Goal: Ask a question

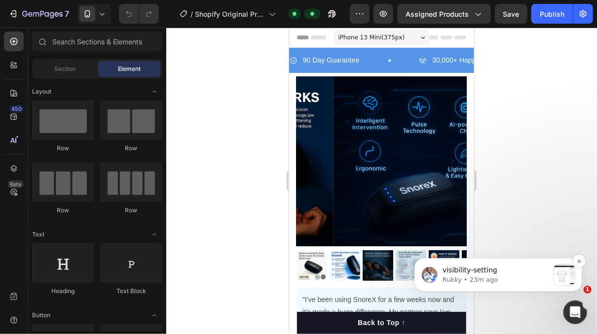
click at [521, 271] on p "visibility-setting" at bounding box center [495, 270] width 107 height 10
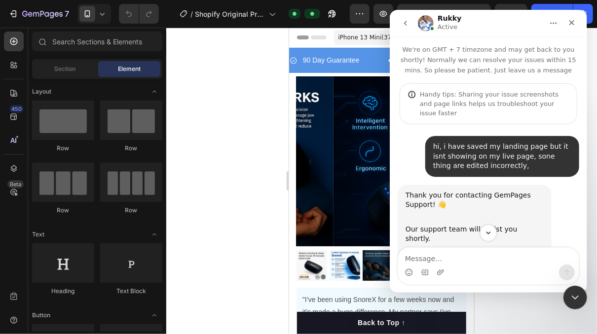
scroll to position [1, 0]
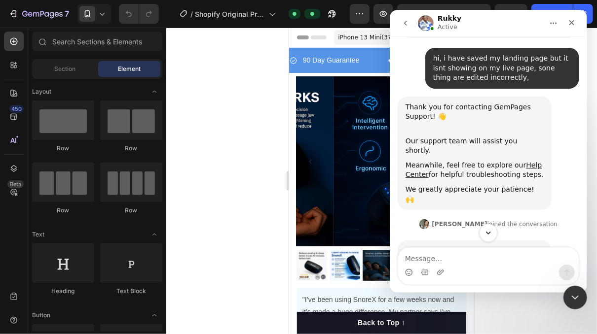
click at [488, 225] on button "Scroll to bottom" at bounding box center [487, 233] width 18 height 18
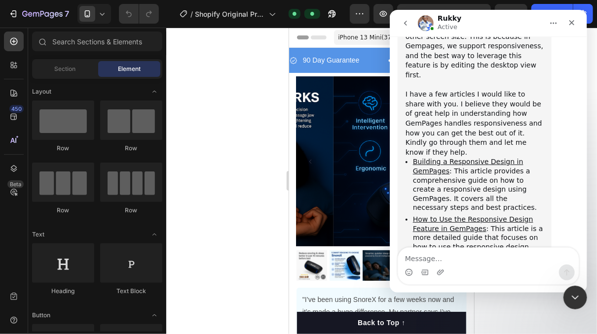
scroll to position [4277, 0]
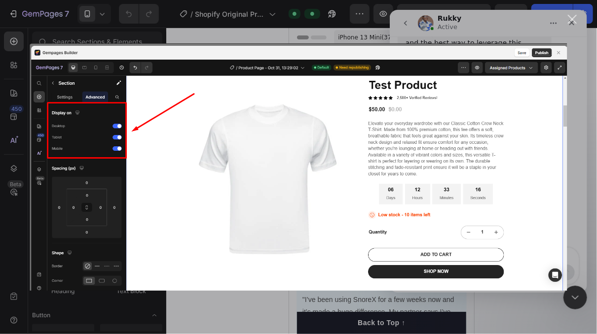
scroll to position [0, 0]
click at [572, 14] on div "Intercom messenger" at bounding box center [298, 167] width 597 height 334
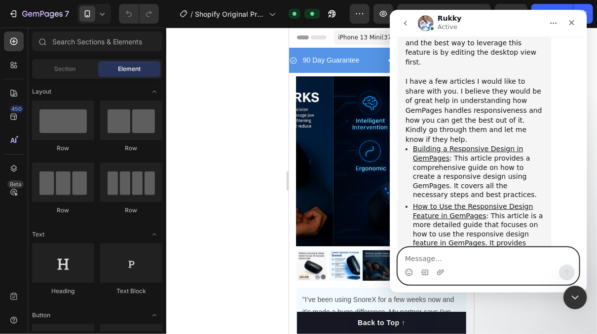
click at [425, 252] on textarea "Message…" at bounding box center [487, 256] width 180 height 17
type textarea "ah ok"
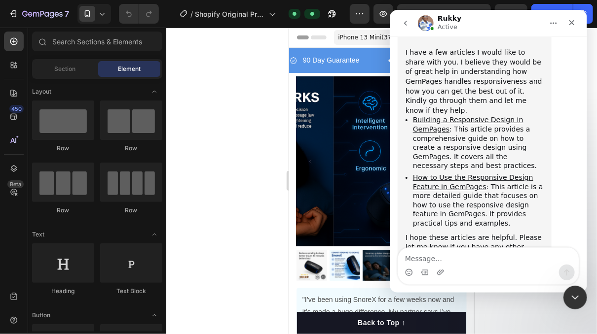
click at [249, 199] on div at bounding box center [381, 181] width 431 height 307
click at [570, 22] on icon "Close" at bounding box center [571, 23] width 8 height 8
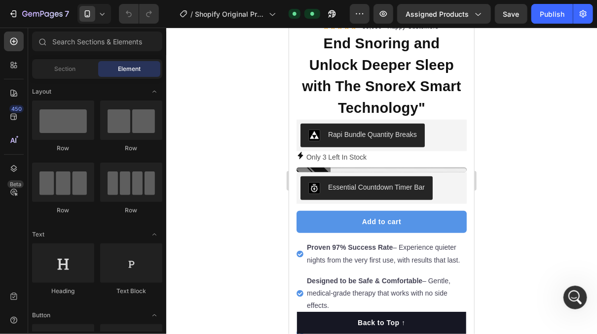
scroll to position [352, 0]
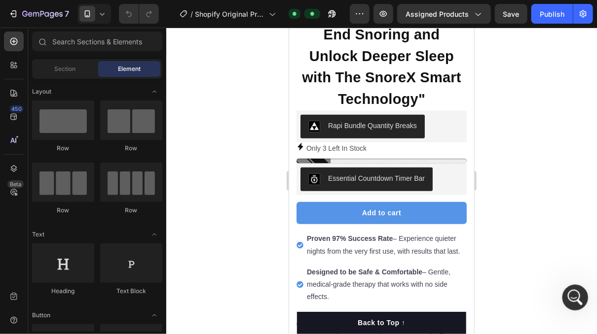
click at [564, 303] on div "Open Intercom Messenger" at bounding box center [573, 296] width 33 height 33
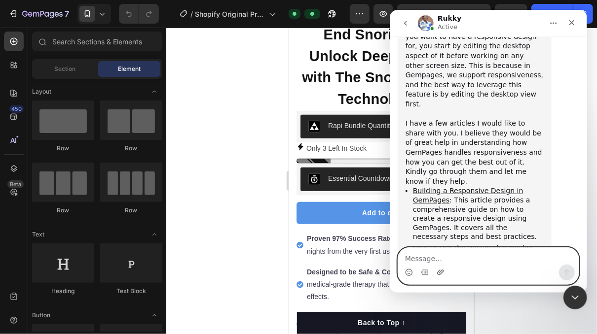
scroll to position [4306, 0]
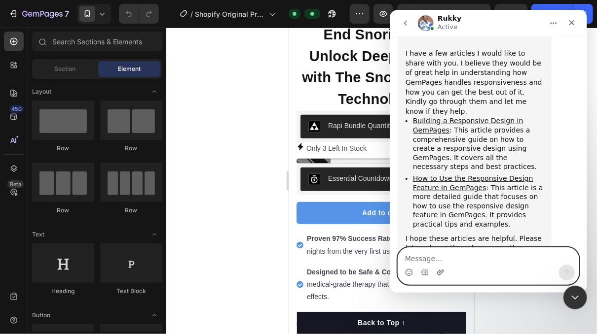
click at [438, 269] on icon "Upload attachment" at bounding box center [440, 273] width 8 height 8
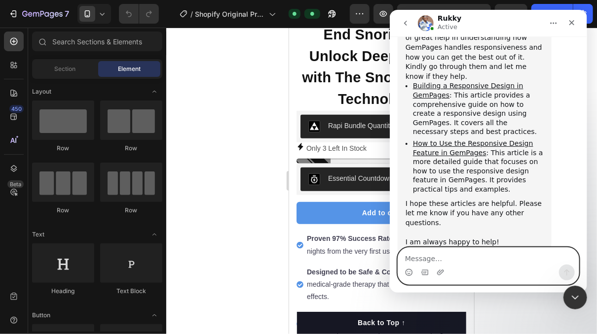
scroll to position [4356, 0]
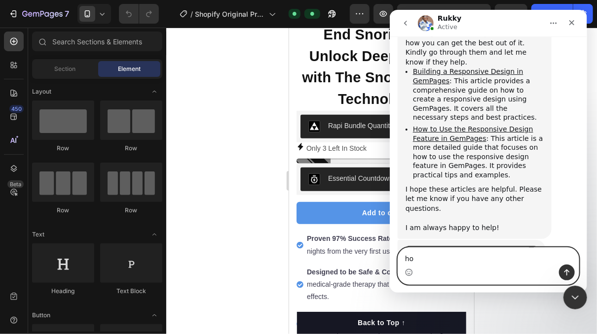
type textarea "h"
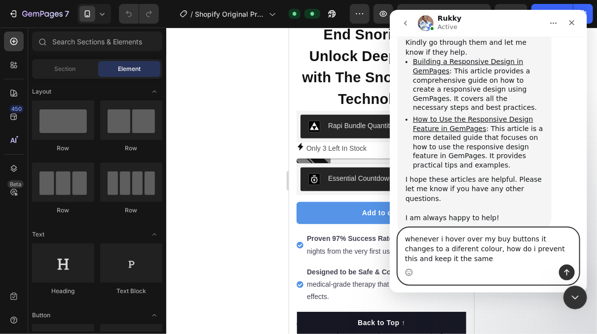
scroll to position [4375, 0]
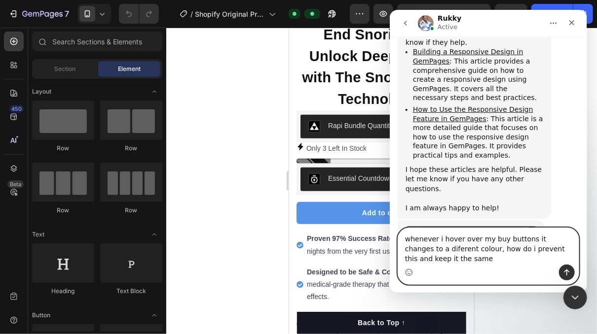
type textarea "whenever i hover over my buy buttons it changes to a diferent colour, how do i …"
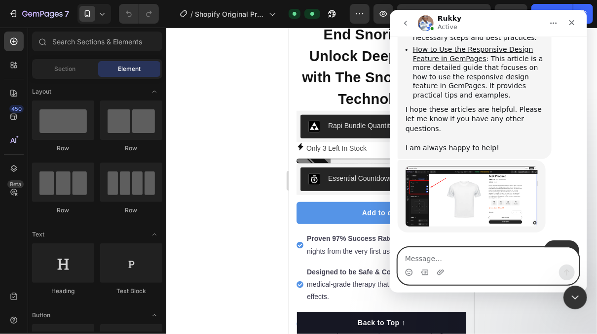
scroll to position [4436, 0]
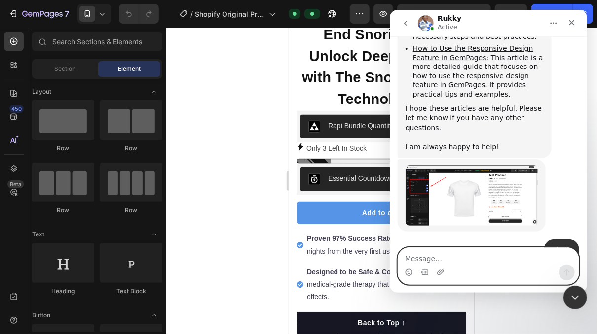
click at [444, 257] on textarea "Message…" at bounding box center [487, 256] width 180 height 17
type textarea "ok"
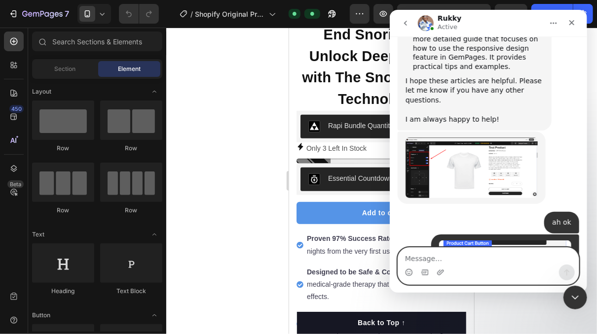
scroll to position [4466, 0]
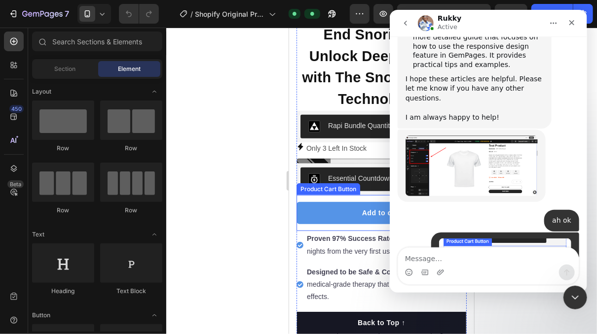
click at [247, 190] on div at bounding box center [381, 181] width 431 height 307
click at [572, 24] on icon "Close" at bounding box center [571, 23] width 8 height 8
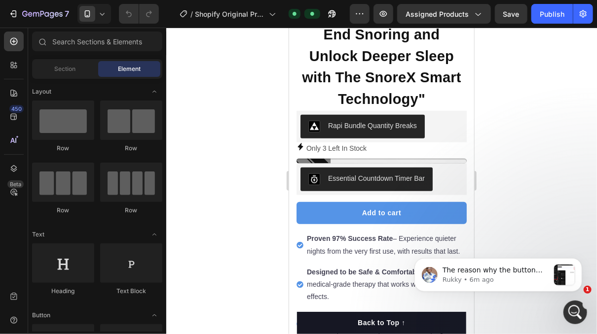
scroll to position [4705, 0]
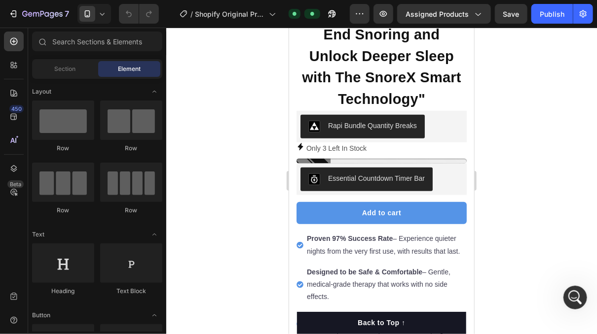
click at [490, 260] on div at bounding box center [381, 181] width 431 height 307
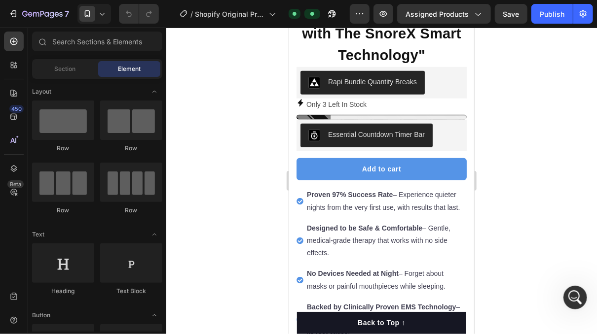
scroll to position [467, 0]
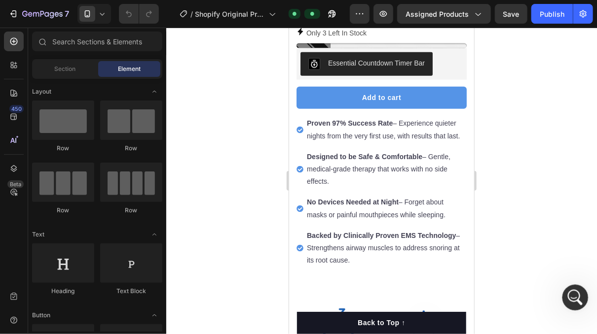
click at [570, 288] on div "Open Intercom Messenger" at bounding box center [573, 296] width 33 height 33
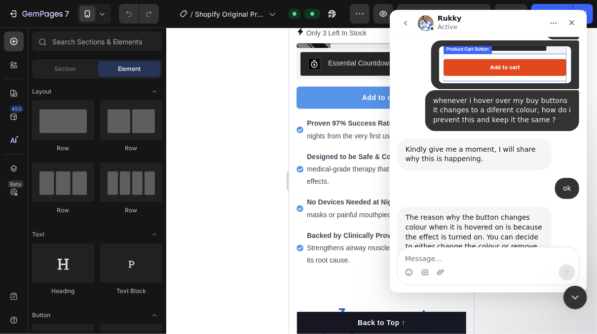
scroll to position [4668, 0]
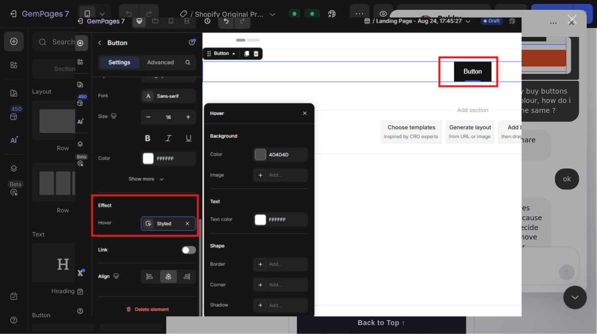
click at [542, 190] on div "Intercom messenger" at bounding box center [298, 167] width 597 height 334
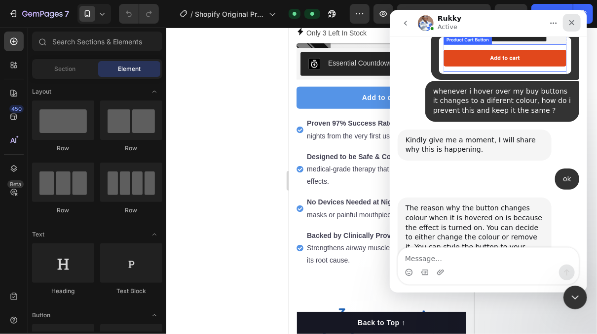
click at [569, 17] on div "Close" at bounding box center [571, 23] width 18 height 18
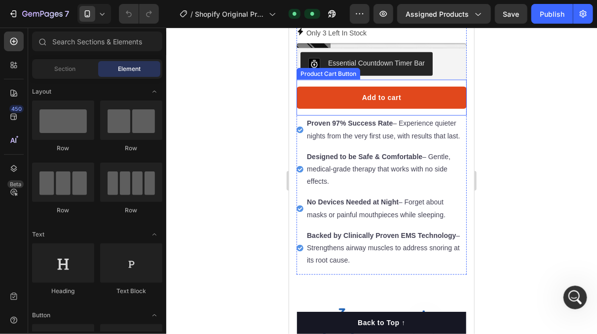
click at [425, 87] on button "Add to cart" at bounding box center [381, 97] width 170 height 22
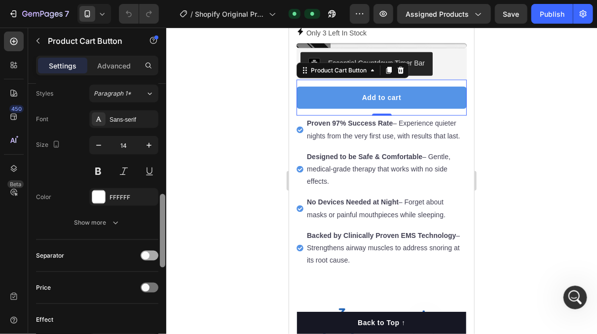
drag, startPoint x: 164, startPoint y: 121, endPoint x: 145, endPoint y: 252, distance: 132.6
click at [145, 252] on div "Layout Product source End Snoring and Unlock Deeper Sleep with The SnoreX Smart…" at bounding box center [97, 223] width 138 height 279
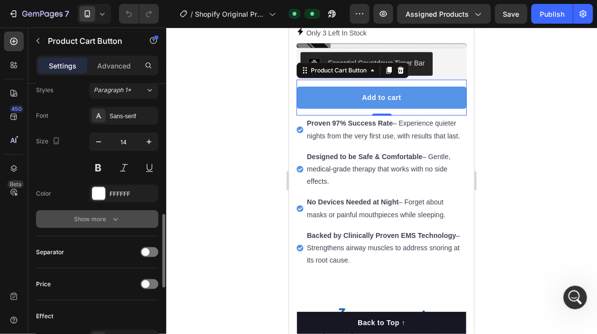
click at [108, 220] on div "Show more" at bounding box center [97, 220] width 46 height 10
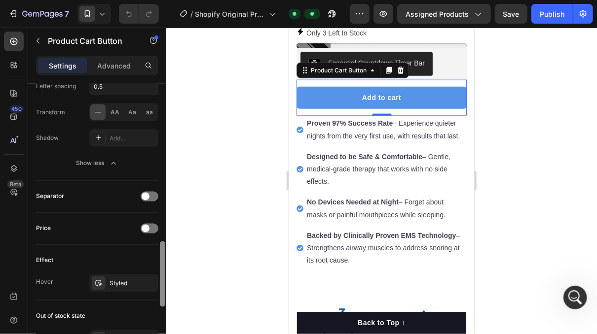
scroll to position [703, 0]
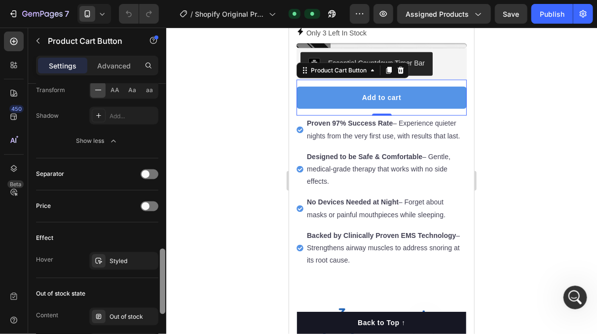
drag, startPoint x: 161, startPoint y: 241, endPoint x: 156, endPoint y: 290, distance: 49.1
click at [161, 296] on div at bounding box center [162, 282] width 5 height 66
click at [125, 259] on div "Styled" at bounding box center [123, 261] width 29 height 9
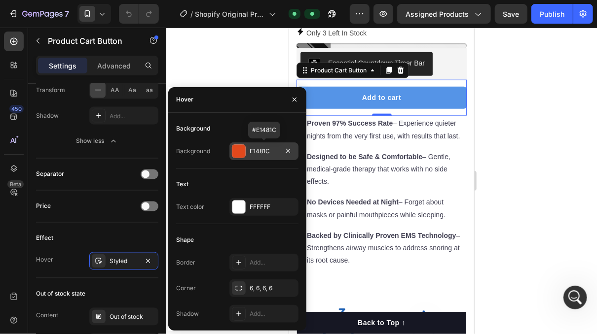
click at [264, 150] on div "E1481C" at bounding box center [264, 151] width 29 height 9
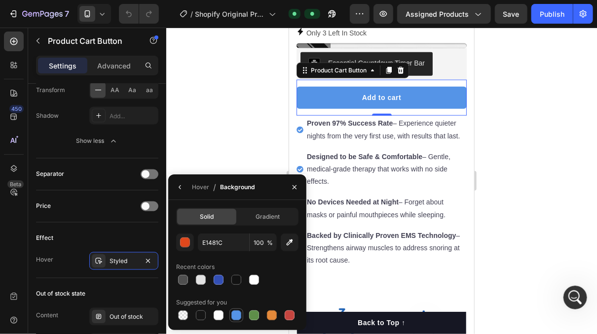
click at [235, 311] on div at bounding box center [236, 316] width 10 height 10
type input "5594E7"
click at [219, 146] on div at bounding box center [381, 181] width 431 height 307
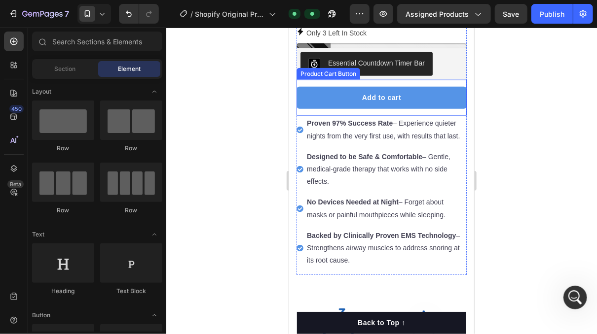
click at [415, 93] on button "Add to cart" at bounding box center [381, 97] width 170 height 22
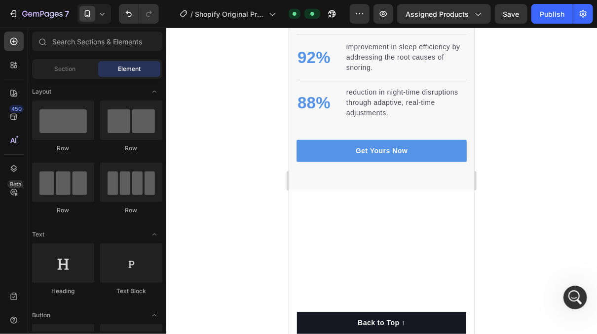
scroll to position [1715, 0]
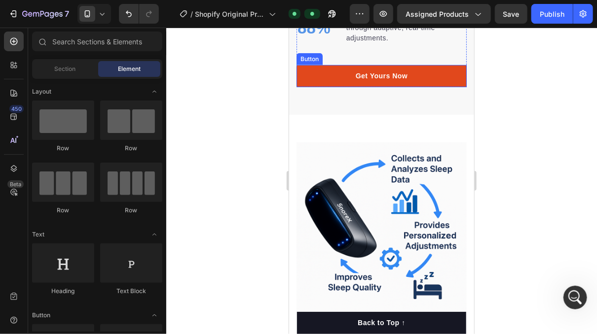
click at [424, 87] on link "Get Yours Now" at bounding box center [381, 76] width 170 height 22
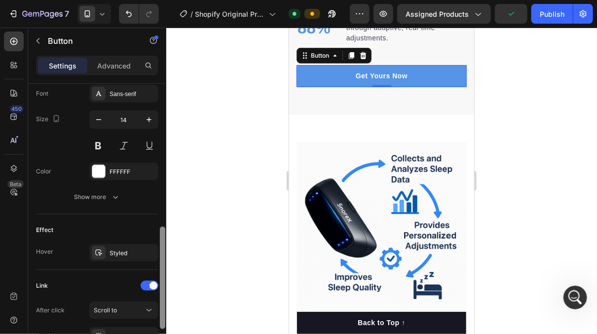
scroll to position [388, 0]
drag, startPoint x: 162, startPoint y: 157, endPoint x: 137, endPoint y: 295, distance: 140.8
click at [137, 295] on div "Size Width 100% Height Auto Padding 12, 24, 12, 24 Background Color 5594E7 Imag…" at bounding box center [97, 223] width 138 height 279
click at [134, 249] on div "Styled" at bounding box center [123, 253] width 29 height 9
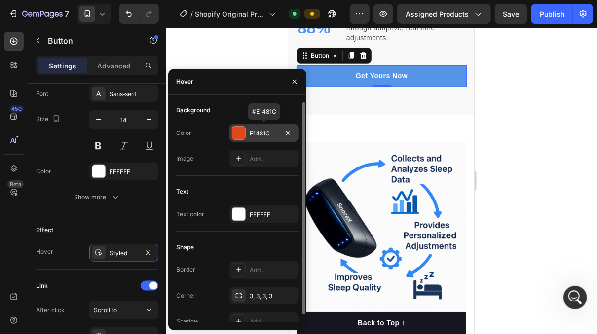
click at [252, 128] on div "E1481C" at bounding box center [263, 133] width 69 height 18
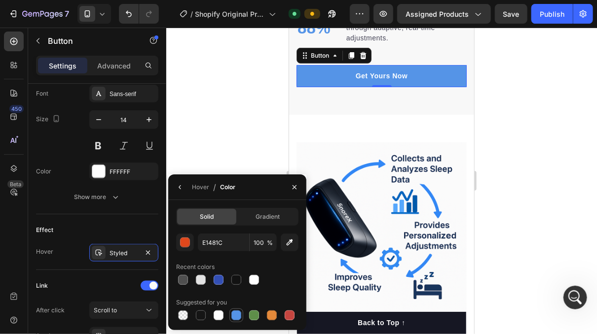
click at [234, 312] on div at bounding box center [236, 316] width 10 height 10
type input "5594E7"
click at [221, 122] on div at bounding box center [381, 181] width 431 height 307
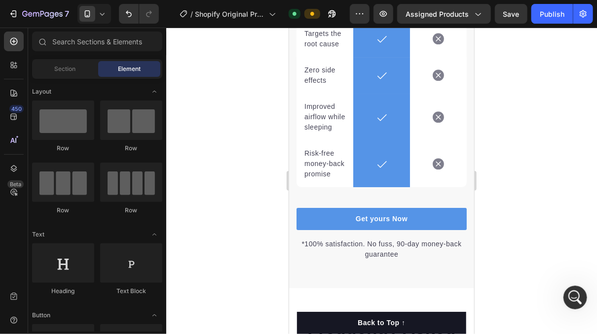
scroll to position [2922, 0]
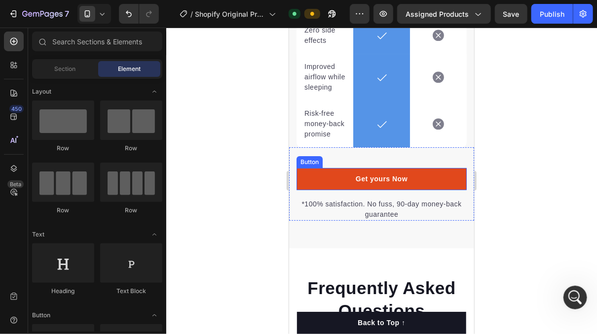
click at [432, 190] on link "Get yours Now" at bounding box center [381, 179] width 170 height 22
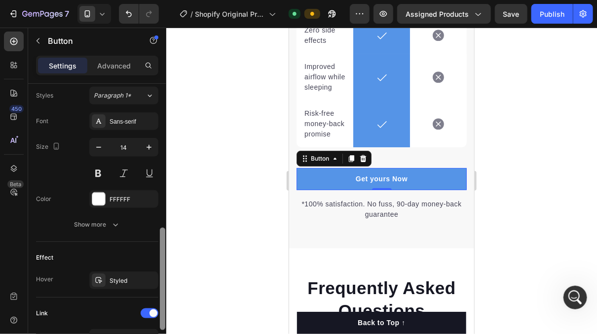
scroll to position [369, 0]
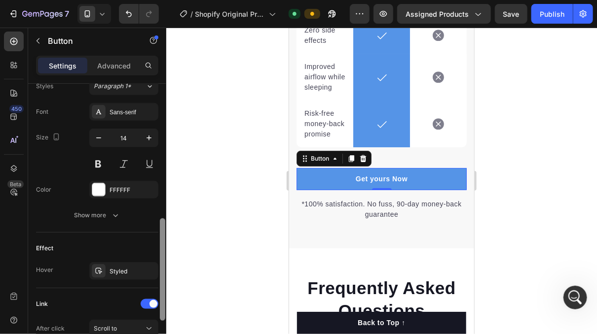
drag, startPoint x: 162, startPoint y: 173, endPoint x: 144, endPoint y: 288, distance: 117.2
click at [159, 305] on div at bounding box center [162, 222] width 7 height 279
click at [126, 272] on div "Styled" at bounding box center [123, 271] width 29 height 9
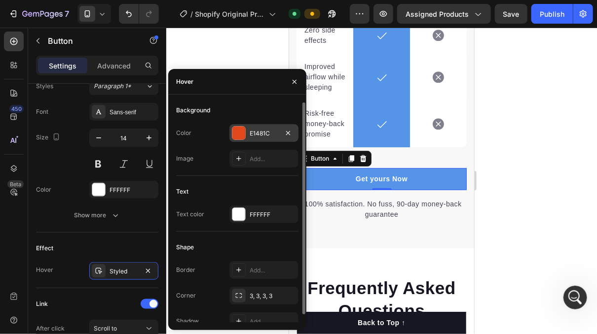
click at [254, 131] on div "E1481C" at bounding box center [264, 133] width 29 height 9
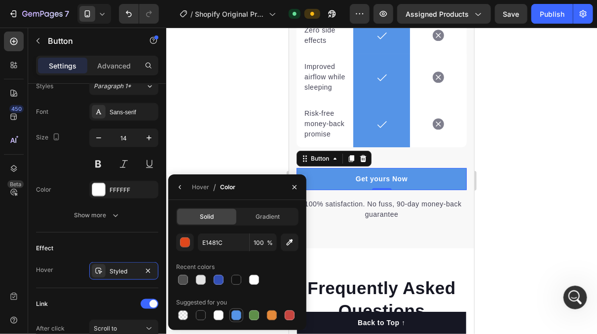
click at [238, 314] on div at bounding box center [236, 316] width 10 height 10
type input "5594E7"
click at [237, 312] on div at bounding box center [236, 316] width 10 height 10
click at [232, 108] on div at bounding box center [381, 181] width 431 height 307
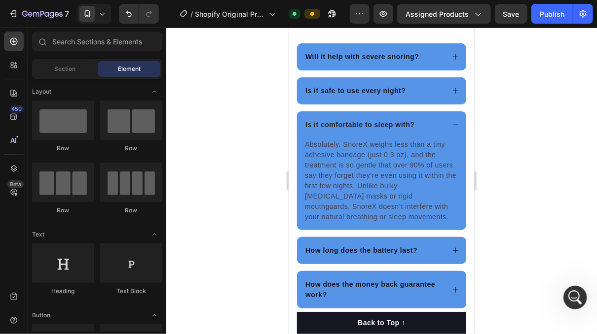
scroll to position [3248, 0]
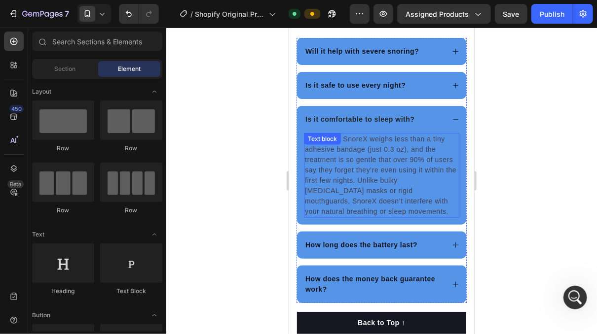
click at [406, 163] on p "Absolutely. SnoreX weighs less than a tiny adhesive bandage (just 0.3 oz), and …" at bounding box center [380, 175] width 153 height 83
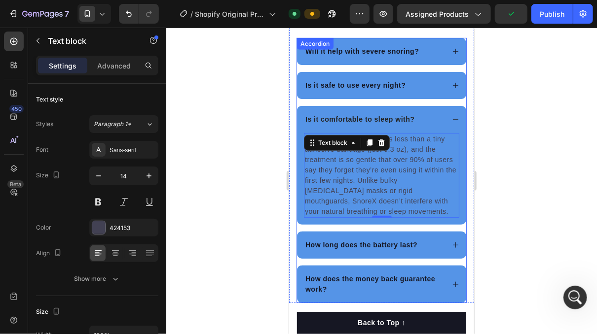
click at [425, 114] on div "Is it comfortable to sleep with?" at bounding box center [373, 118] width 140 height 13
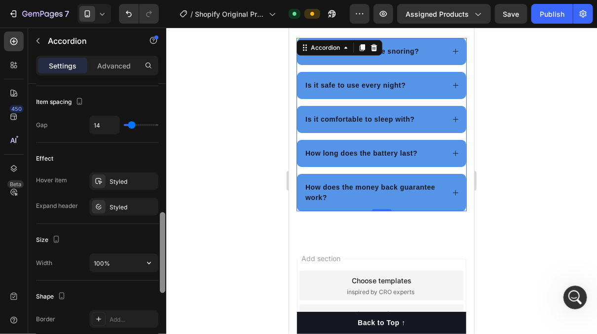
scroll to position [451, 0]
drag, startPoint x: 161, startPoint y: 132, endPoint x: 154, endPoint y: 261, distance: 129.4
click at [154, 262] on div "Item management Item 5 items Item style Background 5594E7 Border Add... Corner …" at bounding box center [97, 223] width 138 height 279
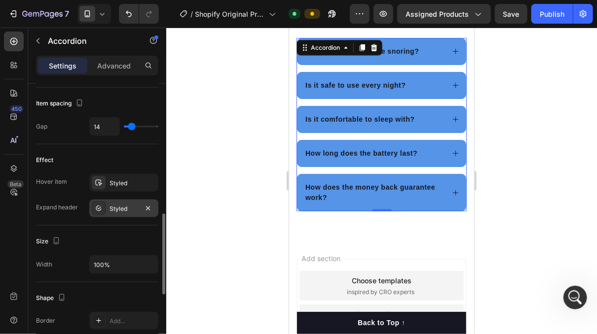
click at [134, 208] on div "Styled" at bounding box center [123, 209] width 29 height 9
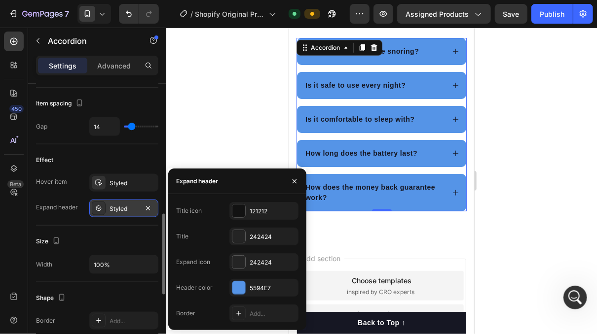
click at [122, 207] on div "Styled" at bounding box center [123, 209] width 29 height 9
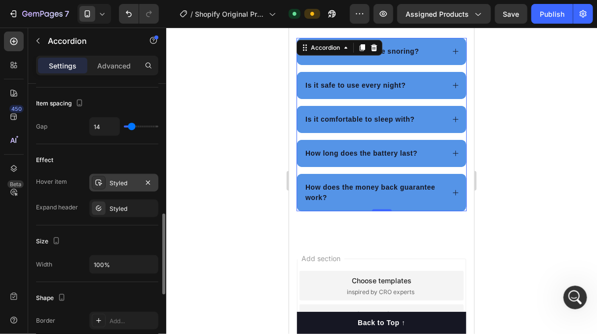
click at [116, 182] on div "Styled" at bounding box center [123, 183] width 29 height 9
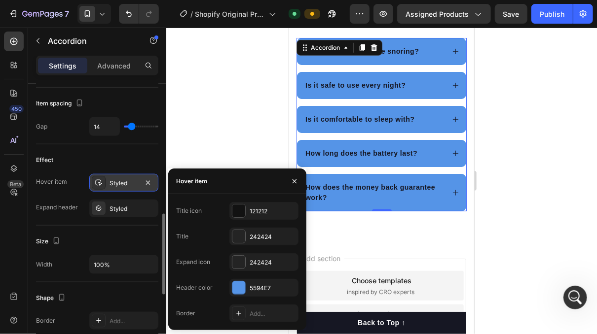
click at [116, 182] on div "Styled" at bounding box center [123, 183] width 29 height 9
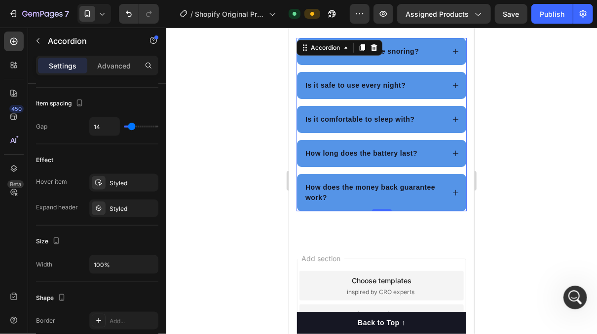
click at [451, 88] on icon at bounding box center [454, 84] width 7 height 7
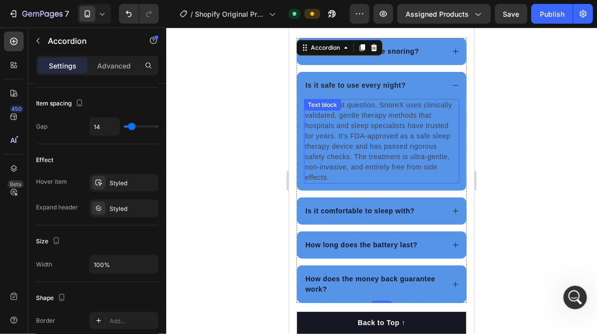
click at [443, 105] on p "Yes, without question. SnoreX uses clinically validated, gentle therapy methods…" at bounding box center [380, 141] width 153 height 83
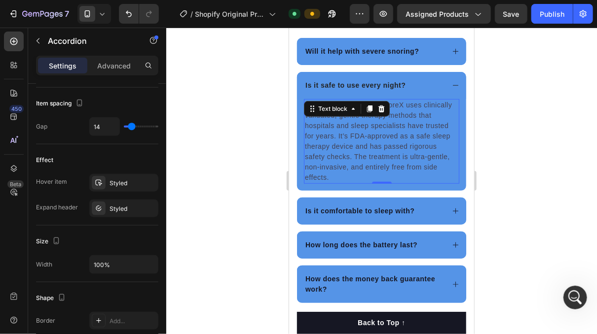
scroll to position [0, 0]
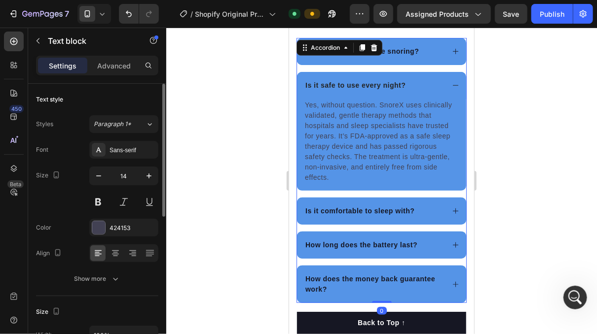
click at [429, 83] on div "Is it safe to use every night?" at bounding box center [373, 84] width 140 height 13
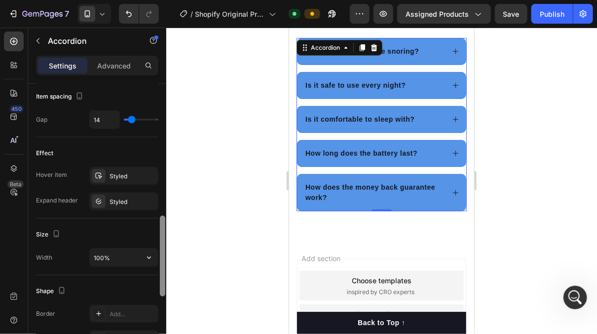
scroll to position [466, 0]
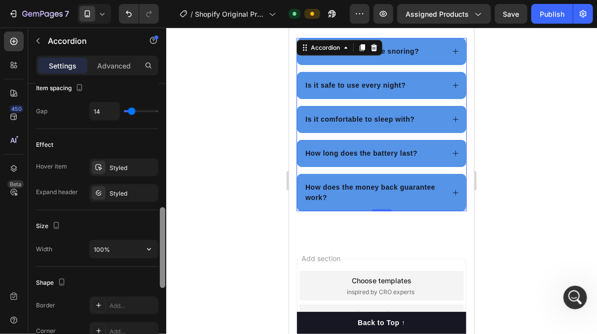
drag, startPoint x: 160, startPoint y: 137, endPoint x: 150, endPoint y: 262, distance: 126.1
click at [150, 262] on div "Item management Item 5 items Item style Background 5594E7 Border Add... Corner …" at bounding box center [97, 223] width 138 height 279
click at [122, 194] on div "Styled" at bounding box center [123, 193] width 29 height 9
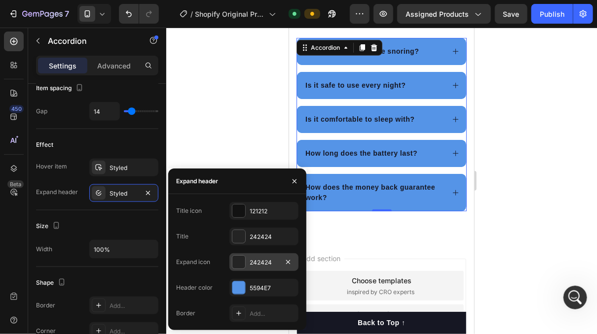
click at [264, 259] on div "242424" at bounding box center [264, 262] width 29 height 9
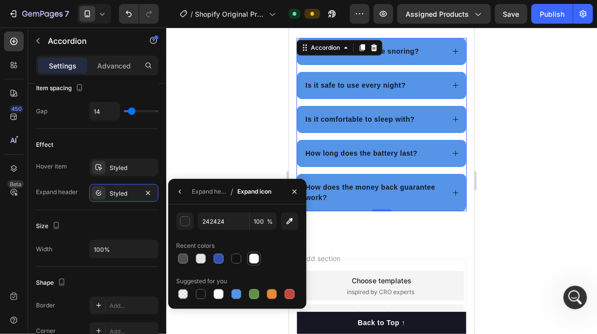
click at [251, 257] on div at bounding box center [254, 259] width 10 height 10
type input "FFFFFF"
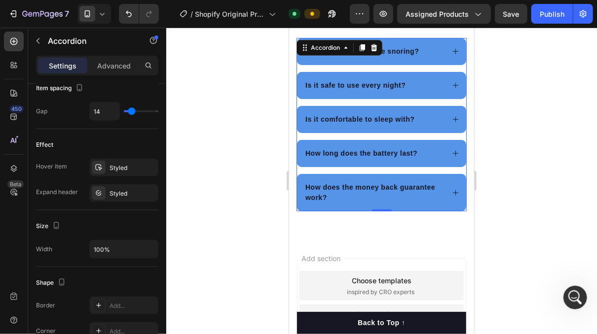
click at [245, 149] on div at bounding box center [381, 181] width 431 height 307
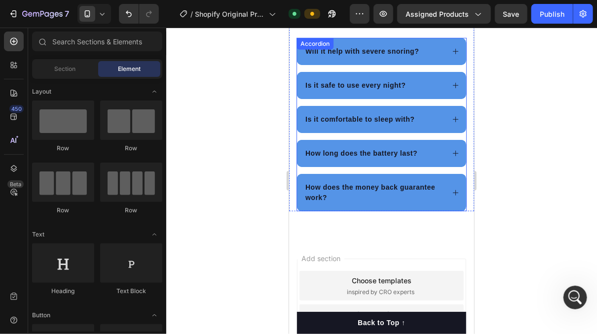
click at [393, 128] on div "Is it comfortable to sleep with?" at bounding box center [380, 119] width 169 height 27
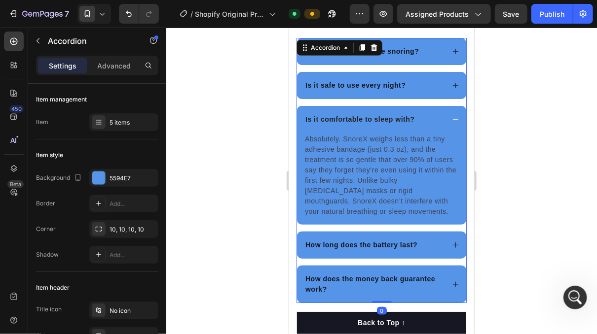
click at [378, 76] on div "Is it safe to use every night?" at bounding box center [380, 85] width 169 height 27
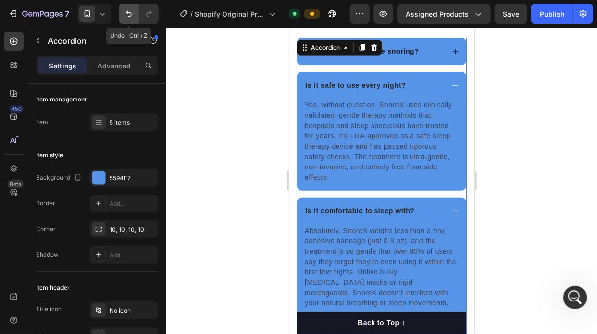
click at [126, 15] on icon "Undo/Redo" at bounding box center [129, 14] width 10 height 10
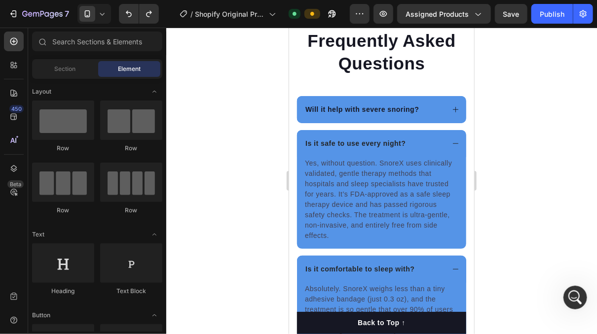
scroll to position [3247, 0]
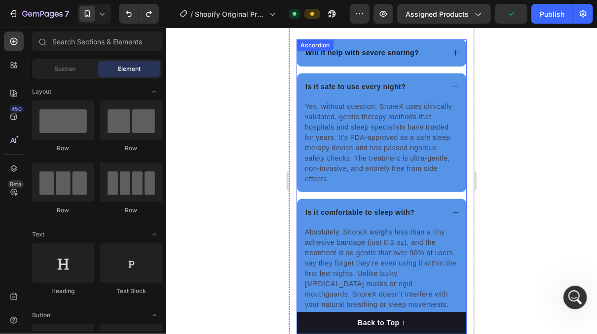
click at [451, 86] on icon at bounding box center [454, 86] width 7 height 7
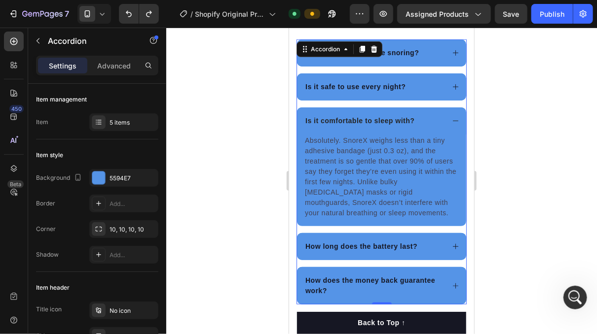
click at [554, 134] on div at bounding box center [381, 181] width 431 height 307
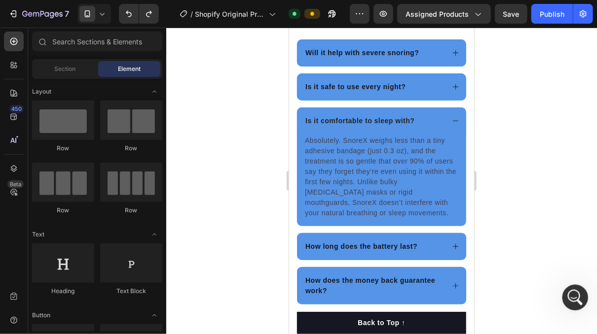
click at [571, 304] on div "Open Intercom Messenger" at bounding box center [573, 296] width 33 height 33
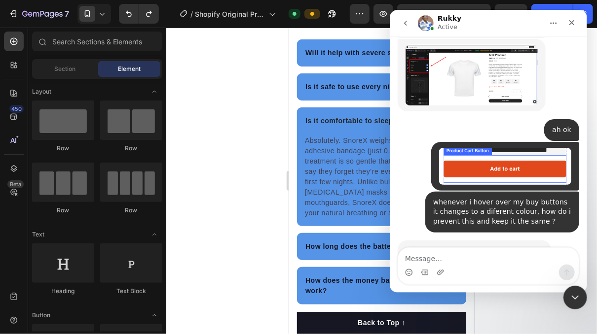
scroll to position [4705, 0]
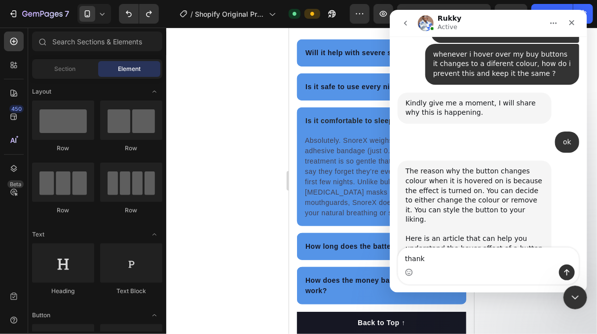
type textarea "thank u"
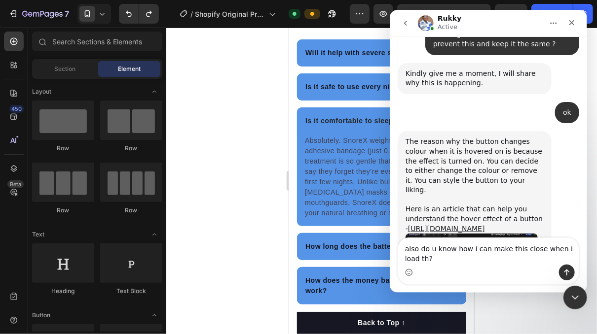
scroll to position [4744, 0]
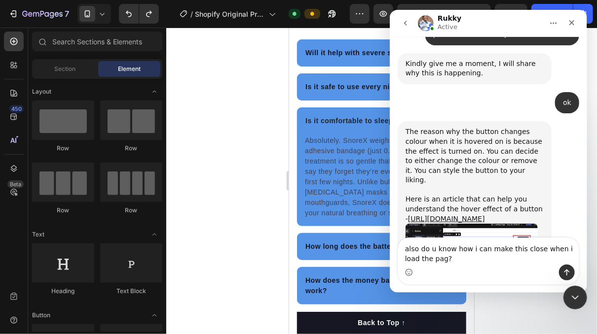
type textarea "also do u know how i can make this close when i load the page?"
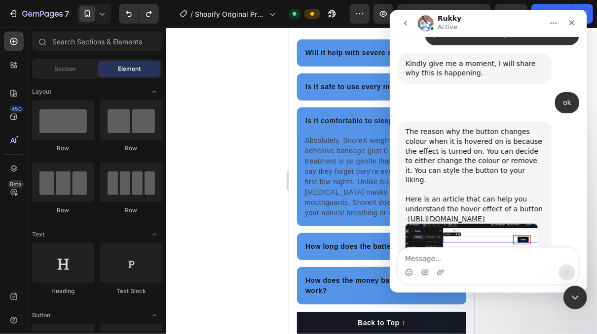
scroll to position [4766, 0]
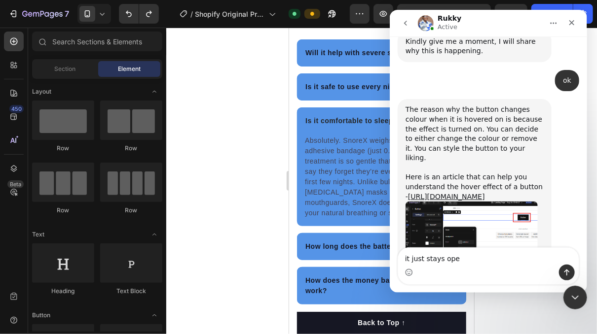
type textarea "it just stays open"
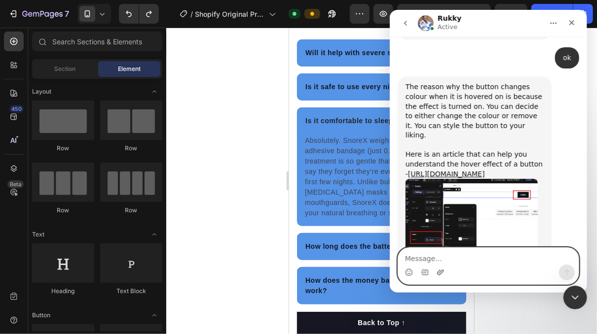
click at [442, 269] on icon "Upload attachment" at bounding box center [440, 273] width 8 height 8
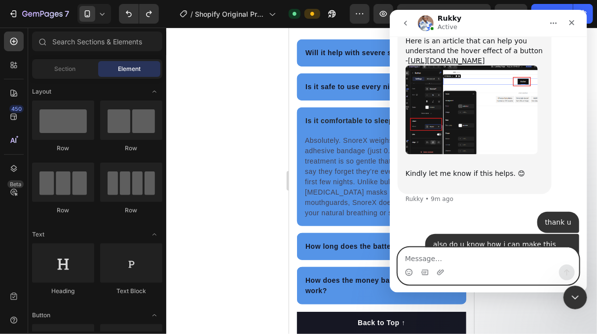
scroll to position [4934, 0]
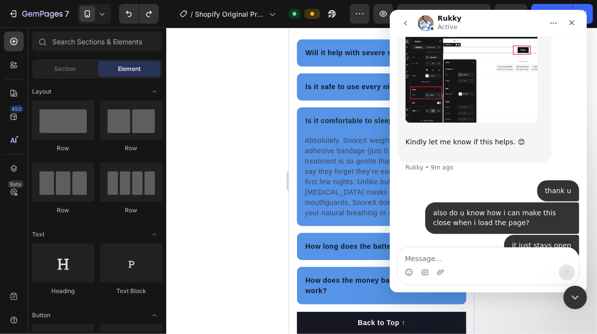
click at [227, 199] on div at bounding box center [381, 181] width 431 height 307
click at [572, 23] on icon "Close" at bounding box center [571, 22] width 5 height 5
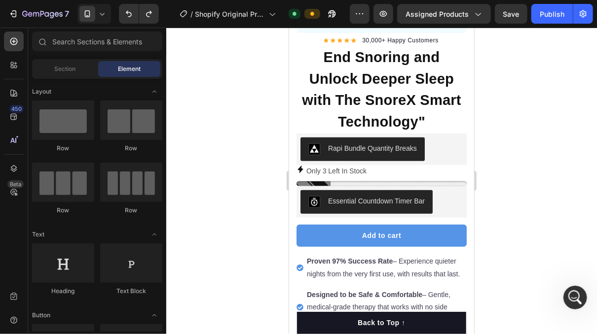
scroll to position [334, 0]
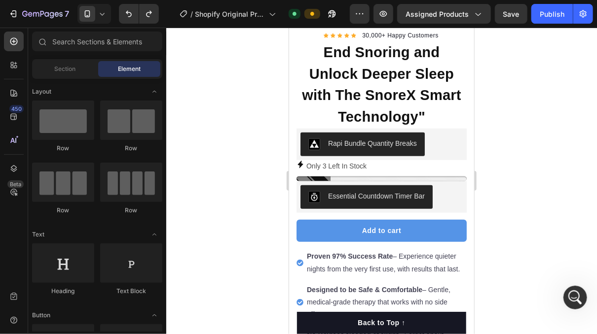
click at [568, 164] on div at bounding box center [381, 181] width 431 height 307
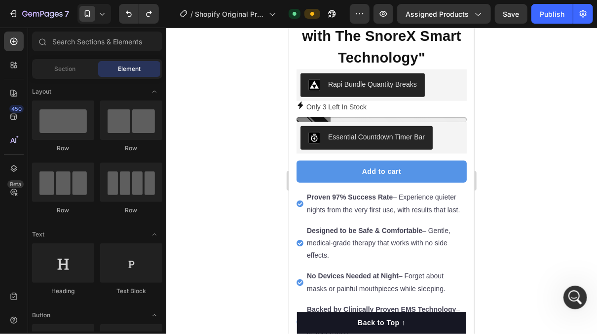
scroll to position [0, 0]
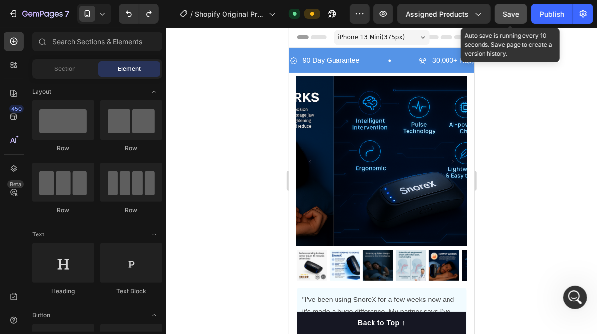
click at [507, 13] on span "Save" at bounding box center [511, 14] width 16 height 8
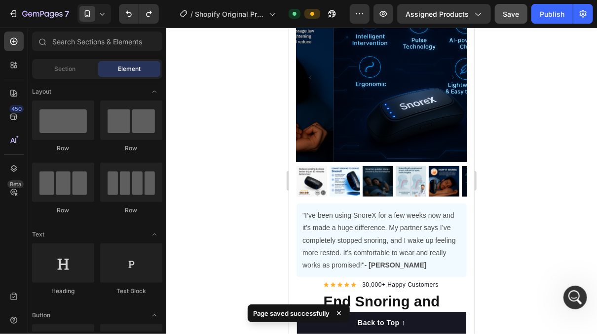
scroll to position [94, 0]
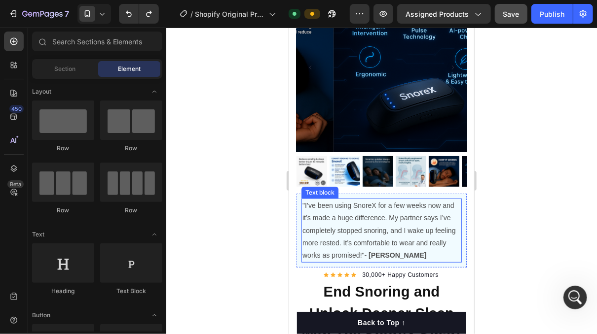
click at [416, 208] on p ""I’ve been using SnoreX for a few weeks now and it’s made a huge difference. My…" at bounding box center [381, 230] width 158 height 62
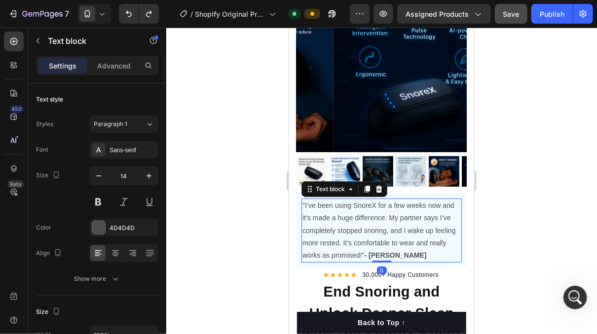
click at [319, 199] on p ""I’ve been using SnoreX for a few weeks now and it’s made a huge difference. My…" at bounding box center [381, 230] width 158 height 62
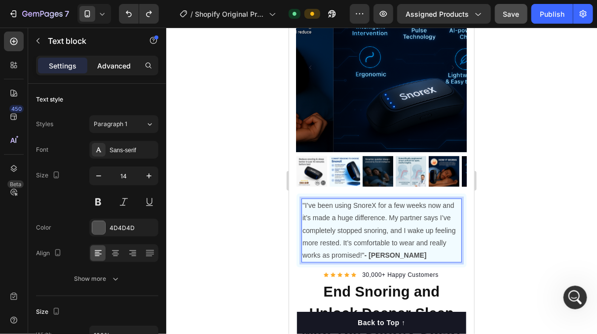
click at [125, 65] on p "Advanced" at bounding box center [114, 66] width 34 height 10
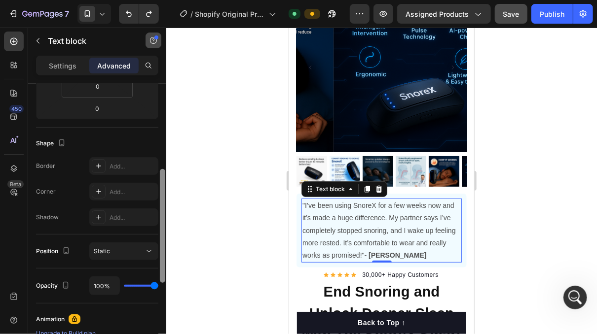
scroll to position [0, 0]
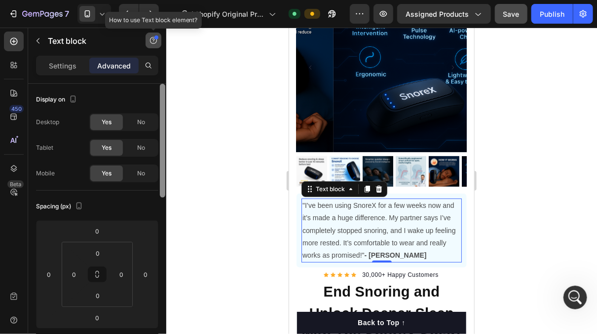
drag, startPoint x: 162, startPoint y: 96, endPoint x: 150, endPoint y: 44, distance: 52.7
click at [150, 44] on div "Sections(18) Elements(84) Section Element Hero Section Product Detail Brands Tr…" at bounding box center [97, 181] width 138 height 307
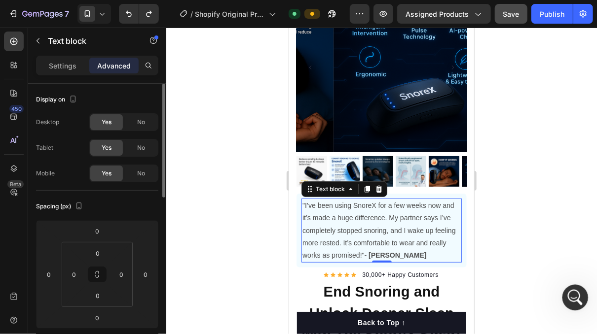
click at [574, 288] on div "Open Intercom Messenger" at bounding box center [573, 296] width 33 height 33
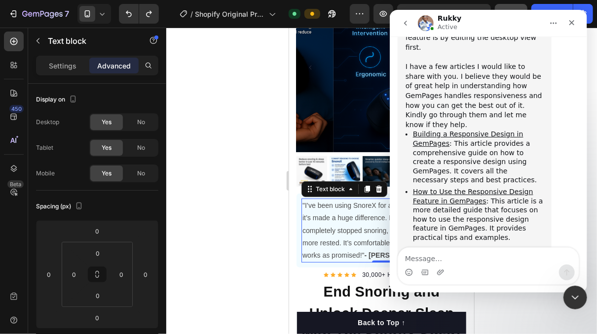
scroll to position [4351, 0]
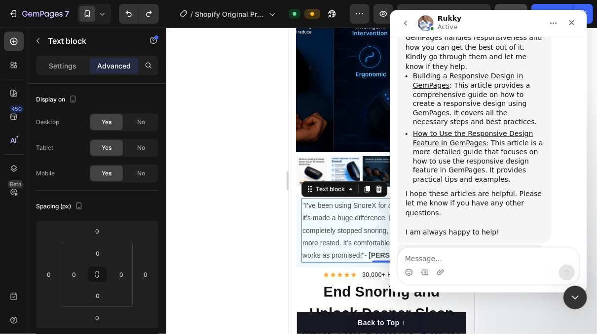
click at [504, 251] on img "visibility-setting" at bounding box center [471, 281] width 132 height 61
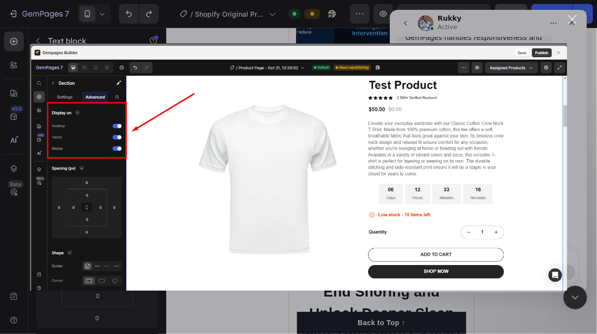
click at [558, 50] on img "Close" at bounding box center [298, 167] width 537 height 248
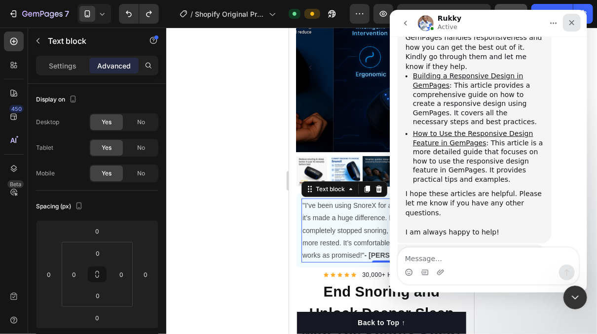
click at [571, 25] on icon "Close" at bounding box center [571, 23] width 8 height 8
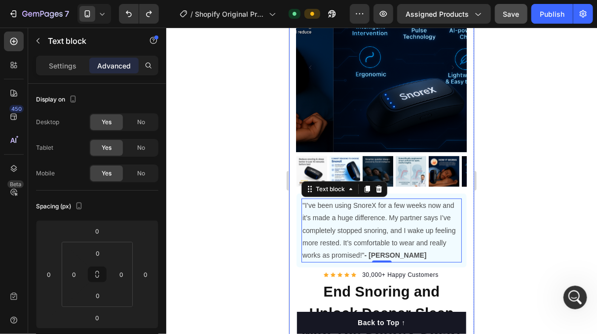
click at [463, 118] on div "Product Images "The transformation in my dog's overall health since switching t…" at bounding box center [380, 315] width 185 height 666
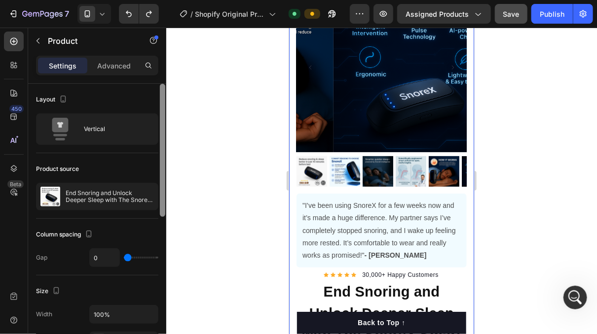
drag, startPoint x: 162, startPoint y: 100, endPoint x: 159, endPoint y: 69, distance: 31.2
click at [159, 69] on div "Settings Advanced Layout Vertical Product source End Snoring and Unlock Deeper …" at bounding box center [97, 209] width 138 height 307
click at [122, 66] on p "Advanced" at bounding box center [114, 66] width 34 height 10
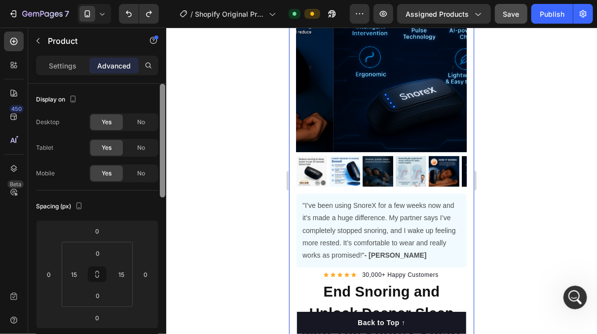
drag, startPoint x: 161, startPoint y: 112, endPoint x: 160, endPoint y: 93, distance: 18.8
click at [160, 93] on div at bounding box center [162, 141] width 5 height 114
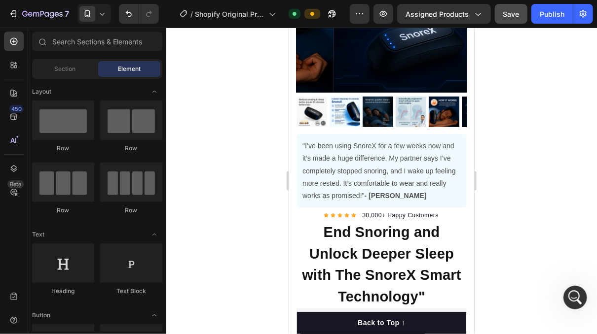
scroll to position [179, 0]
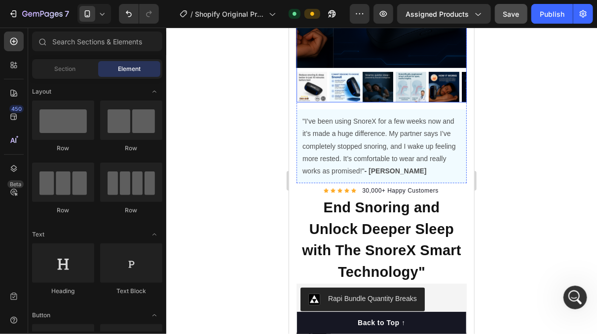
click at [426, 60] on div at bounding box center [381, -1] width 170 height 205
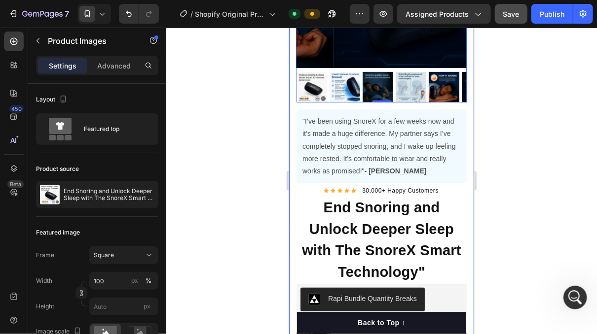
click at [459, 156] on div "Product Images 0 "The transformation in my dog's overall health since switching…" at bounding box center [380, 230] width 185 height 666
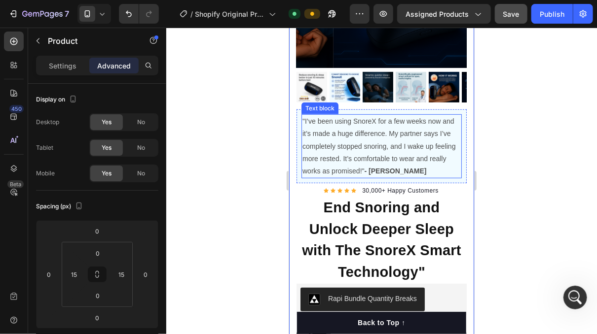
click at [325, 126] on p ""I’ve been using SnoreX for a few weeks now and it’s made a huge difference. My…" at bounding box center [381, 146] width 158 height 62
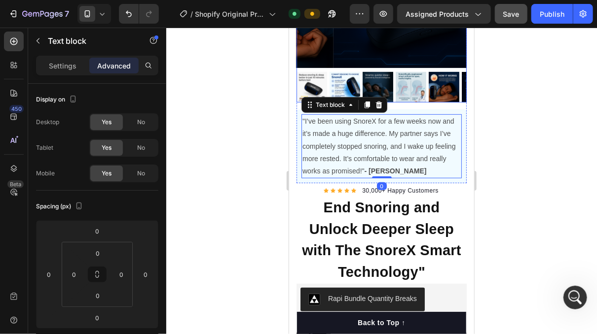
click at [304, 72] on img at bounding box center [311, 87] width 31 height 31
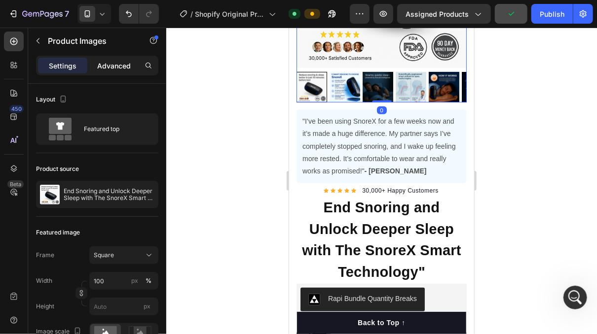
click at [122, 65] on p "Advanced" at bounding box center [114, 66] width 34 height 10
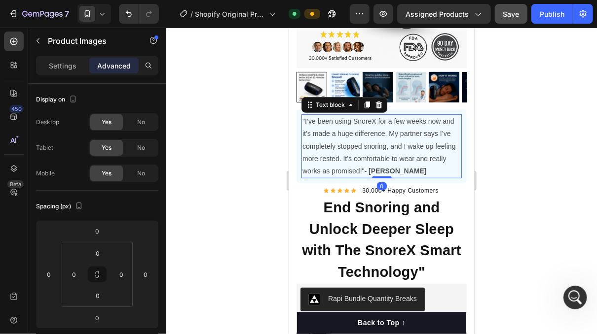
click at [305, 126] on p ""I’ve been using SnoreX for a few weeks now and it’s made a huge difference. My…" at bounding box center [381, 146] width 158 height 62
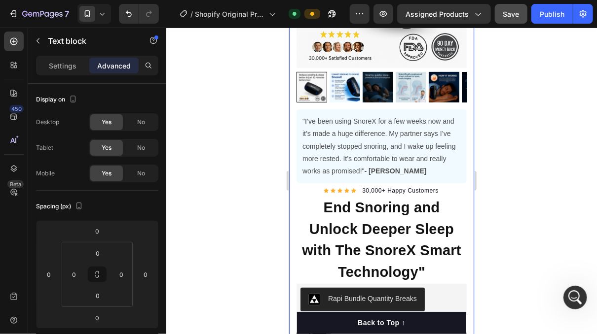
click at [292, 124] on div "Product Images "The transformation in my dog's overall health since switching t…" at bounding box center [380, 230] width 185 height 666
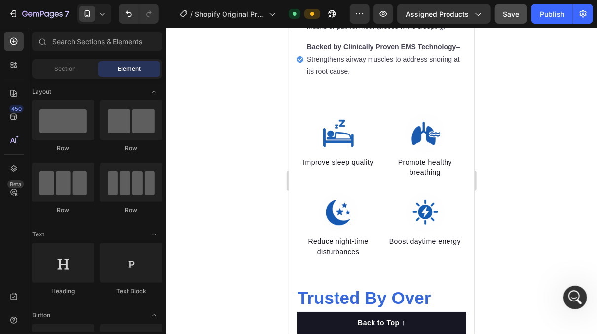
scroll to position [661, 0]
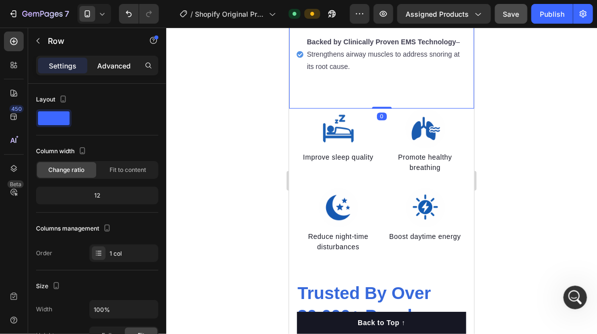
click at [117, 64] on p "Advanced" at bounding box center [114, 66] width 34 height 10
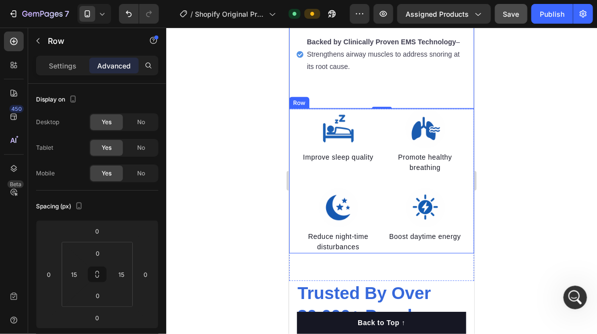
click at [291, 125] on div "Image Improve sleep quality Text block Image Reduce night-time disturbances Tex…" at bounding box center [380, 180] width 185 height 145
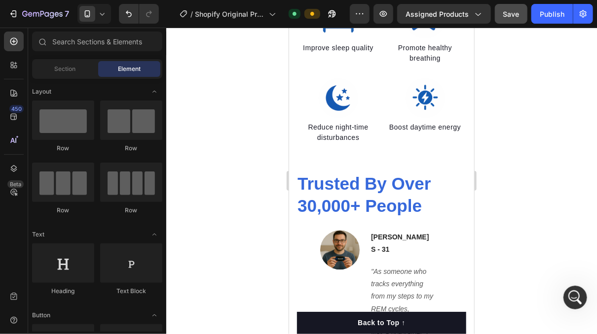
scroll to position [786, 0]
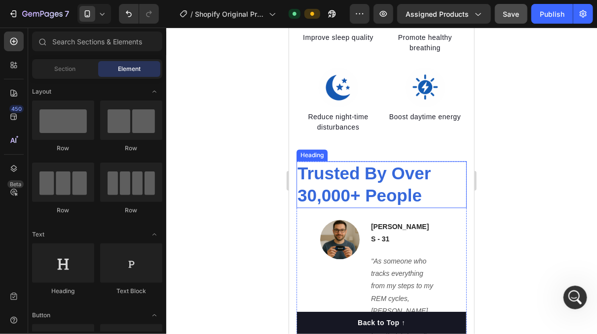
click at [445, 161] on h2 "Trusted By Over 30,000+ People" at bounding box center [381, 184] width 170 height 47
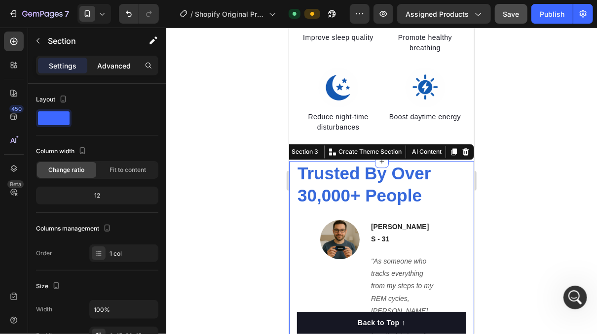
click at [119, 66] on p "Advanced" at bounding box center [114, 66] width 34 height 10
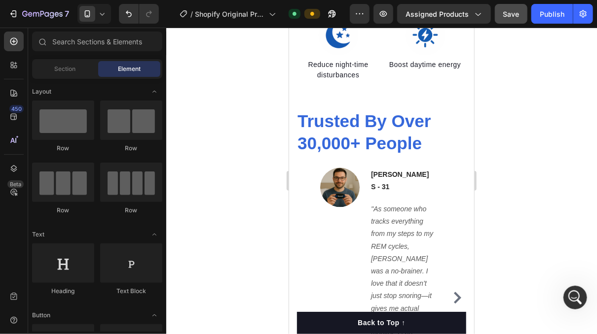
scroll to position [853, 0]
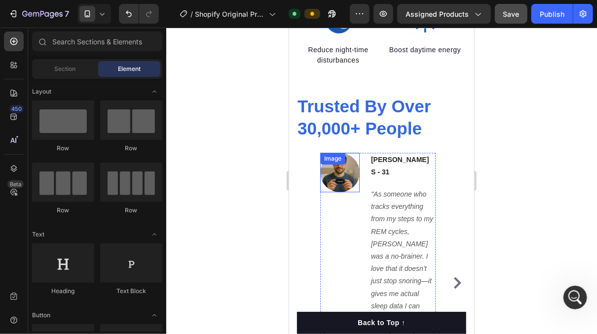
click at [348, 163] on div "Image" at bounding box center [339, 171] width 39 height 39
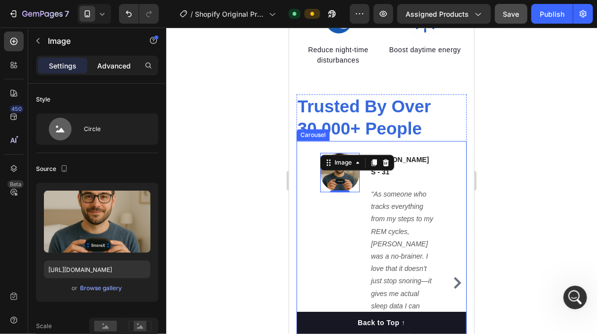
click at [121, 67] on p "Advanced" at bounding box center [114, 66] width 34 height 10
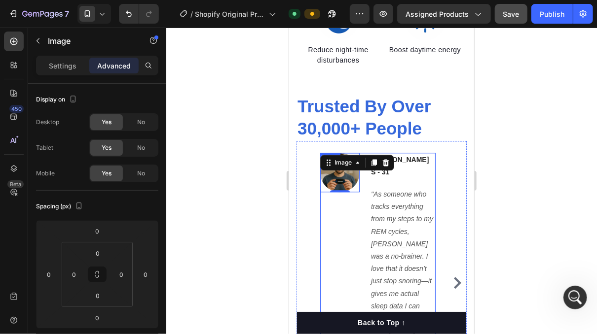
click at [364, 192] on div "Image 0 [PERSON_NAME] S - 31 Text block "As someone who tracks everything from …" at bounding box center [377, 282] width 115 height 260
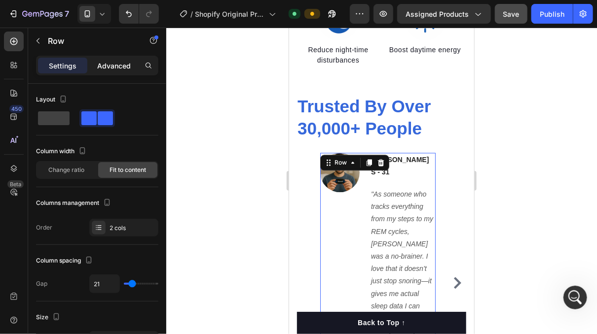
click at [113, 65] on p "Advanced" at bounding box center [114, 66] width 34 height 10
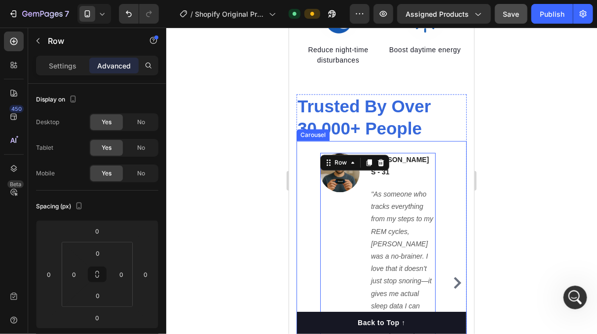
click at [309, 179] on div "Image [PERSON_NAME] S - 31 Text block "As someone who tracks everything from my…" at bounding box center [381, 282] width 170 height 260
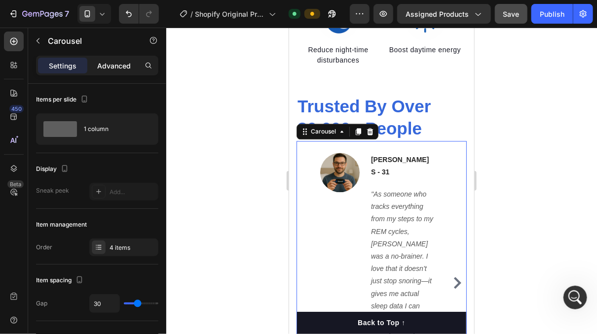
click at [105, 69] on p "Advanced" at bounding box center [114, 66] width 34 height 10
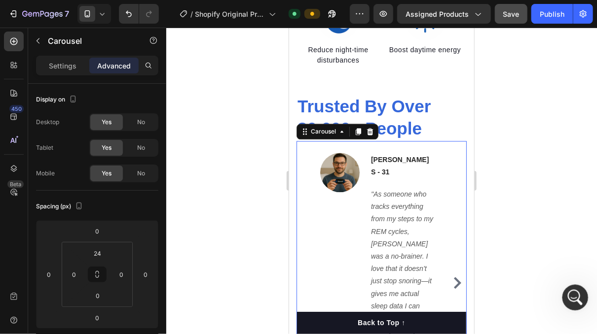
click at [575, 294] on icon "Open Intercom Messenger" at bounding box center [574, 296] width 16 height 16
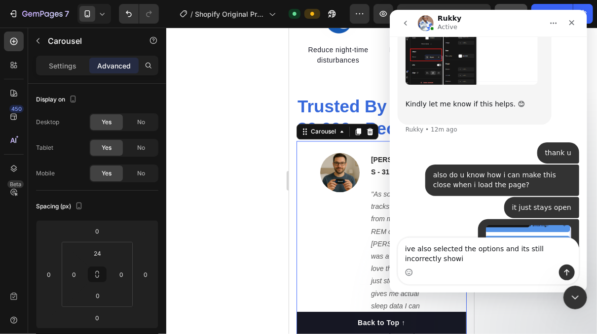
scroll to position [4982, 0]
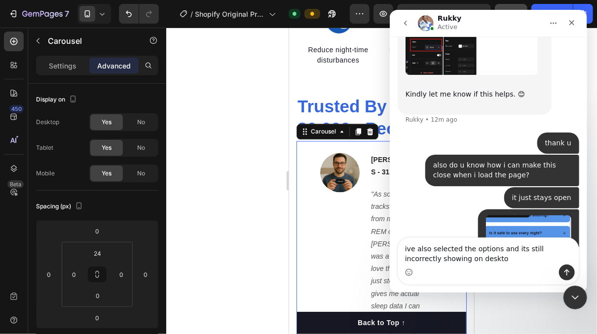
type textarea "ive also selected the options and its still incorrectly showing on desktop"
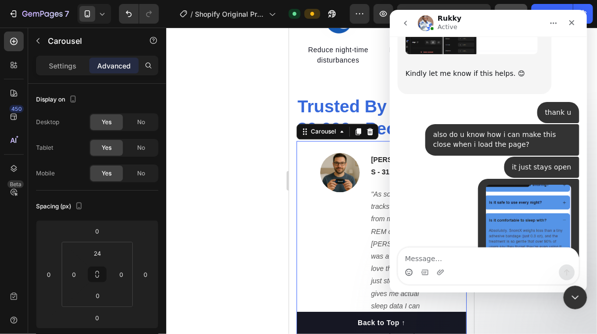
scroll to position [5003, 0]
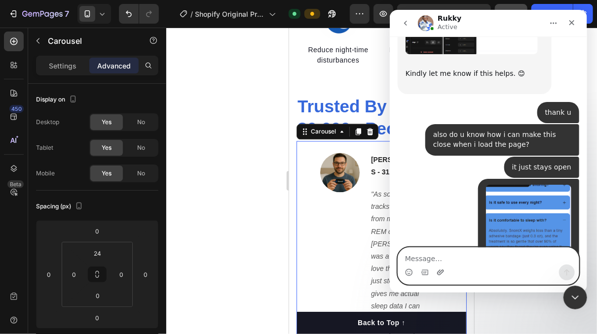
click at [440, 271] on icon "Upload attachment" at bounding box center [439, 272] width 7 height 5
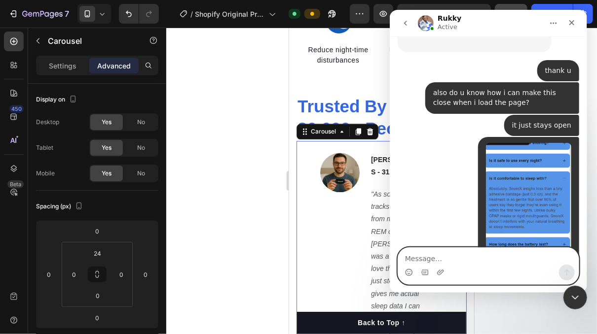
scroll to position [5148, 0]
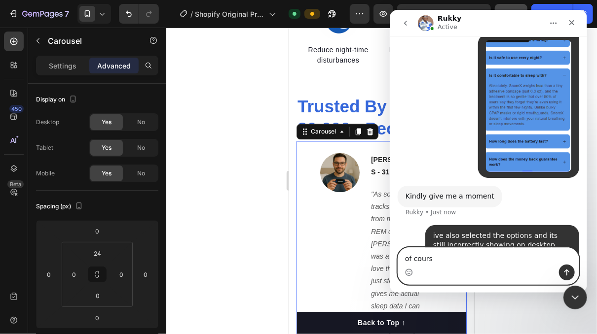
type textarea "of course"
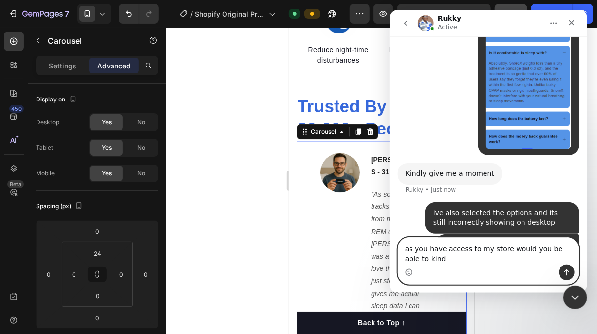
scroll to position [5180, 0]
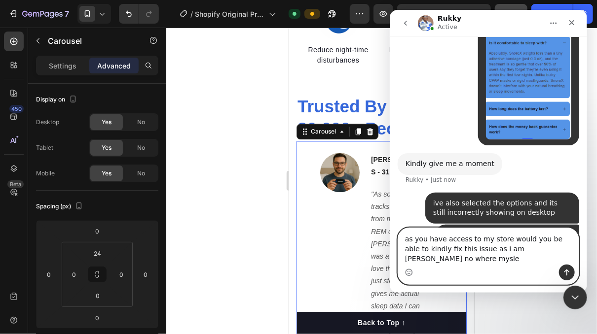
type textarea "as you have access to my store would you be able to kindly fix this issue as i …"
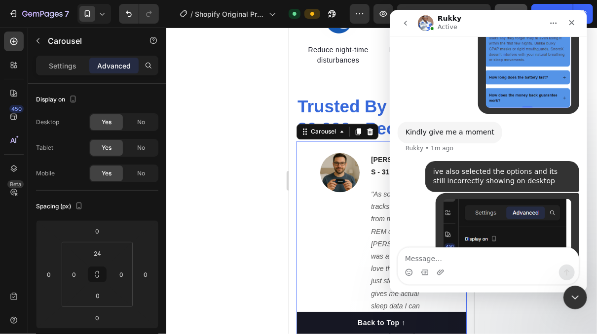
scroll to position [5212, 0]
click at [241, 109] on div at bounding box center [381, 181] width 431 height 307
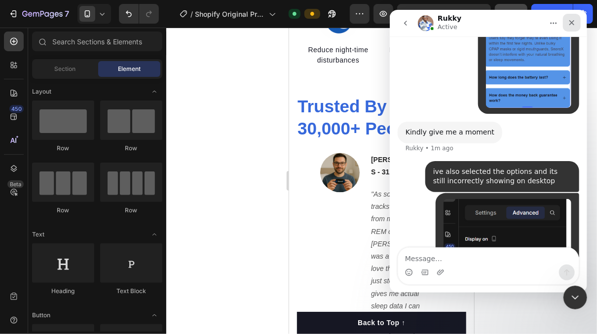
click at [568, 19] on icon "Close" at bounding box center [571, 23] width 8 height 8
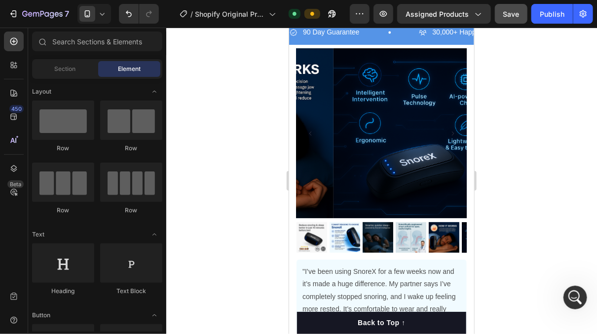
scroll to position [0, 0]
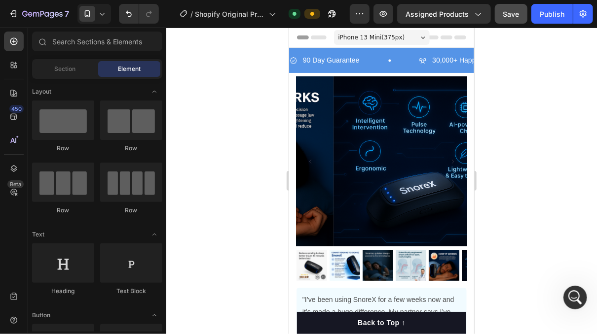
drag, startPoint x: 468, startPoint y: 44, endPoint x: 784, endPoint y: 76, distance: 316.8
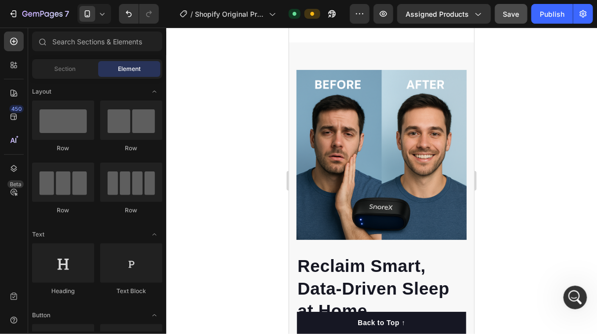
scroll to position [1345, 0]
